Goal: Information Seeking & Learning: Find specific fact

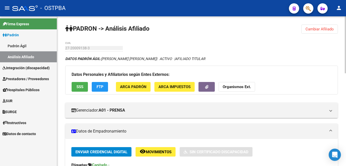
click at [346, 31] on html "menu - OSTPBA person Firma Express Padrón Padrón Ágil Análisis Afiliado Integra…" at bounding box center [173, 83] width 346 height 166
click at [314, 30] on span "Cambiar Afiliado" at bounding box center [320, 29] width 28 height 5
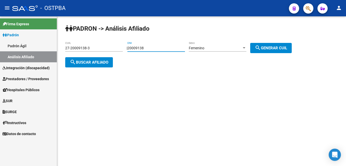
drag, startPoint x: 155, startPoint y: 47, endPoint x: 114, endPoint y: 47, distance: 40.8
click at [114, 47] on app-analisis-afiliado "PADRON -> Análisis Afiliado 27-20009138-3 CUIL | 20009138 DNI Femenino Sexo sea…" at bounding box center [180, 55] width 231 height 18
type input "16549271"
click at [284, 47] on span "search Generar CUIL" at bounding box center [271, 48] width 32 height 5
type input "23-16549271-4"
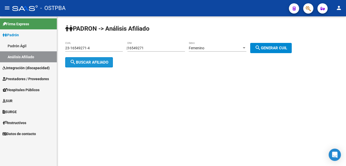
click at [83, 60] on span "search Buscar afiliado" at bounding box center [89, 62] width 39 height 5
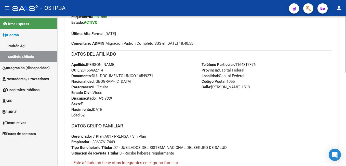
scroll to position [153, 0]
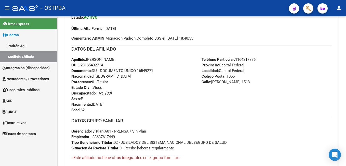
click at [127, 5] on div "- OSTPBA" at bounding box center [148, 8] width 273 height 11
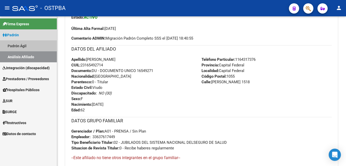
click at [21, 47] on link "Padrón Ágil" at bounding box center [28, 45] width 57 height 11
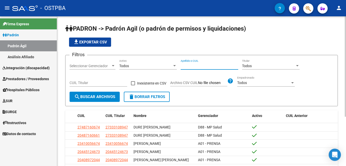
click at [205, 65] on input "Apellido o CUIL" at bounding box center [210, 66] width 58 height 4
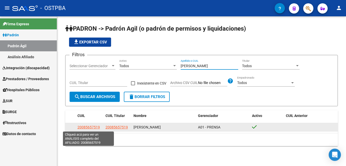
type input "[PERSON_NAME]"
click at [93, 127] on span "20085657519" at bounding box center [89, 127] width 22 height 4
type textarea "20085657519"
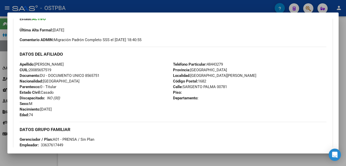
scroll to position [153, 0]
